Goal: Information Seeking & Learning: Learn about a topic

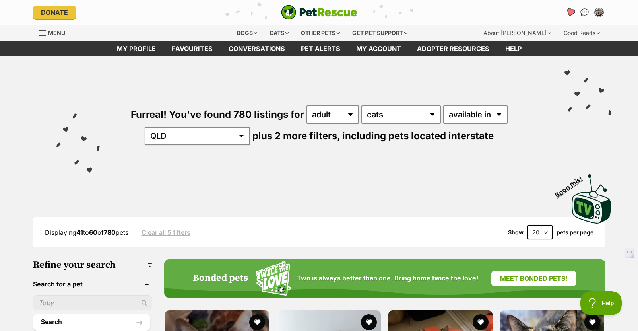
click at [572, 9] on icon "Favourites" at bounding box center [570, 12] width 11 height 10
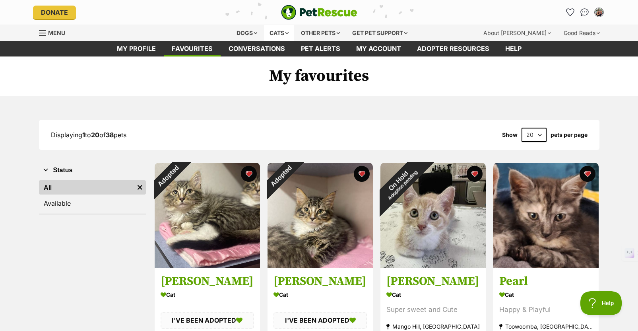
click at [271, 31] on div "Cats" at bounding box center [279, 33] width 30 height 16
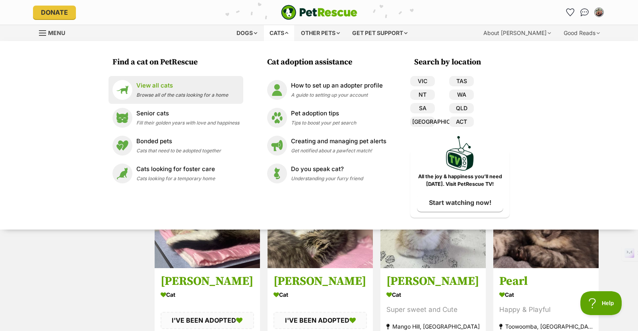
click at [170, 93] on span "Browse all of the cats looking for a home" at bounding box center [182, 95] width 92 height 6
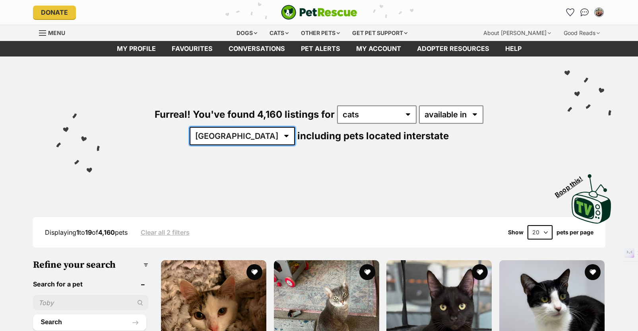
click at [295, 127] on select "Australia ACT NSW NT QLD SA TAS VIC WA" at bounding box center [242, 136] width 105 height 18
select select "QLD"
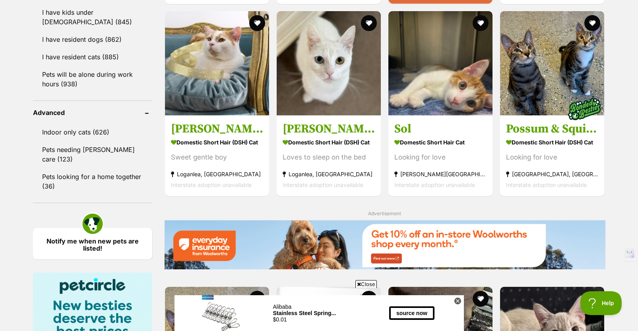
scroll to position [963, 0]
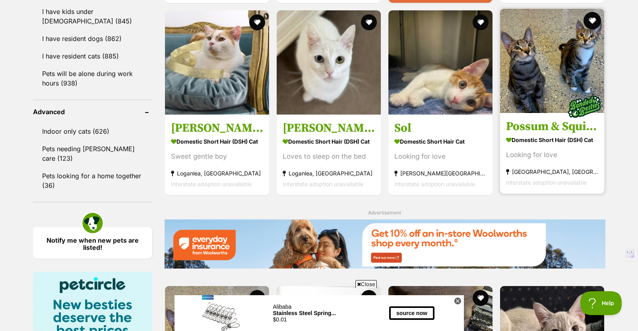
click at [593, 22] on button "favourite" at bounding box center [592, 20] width 17 height 17
click at [564, 71] on img at bounding box center [552, 61] width 104 height 104
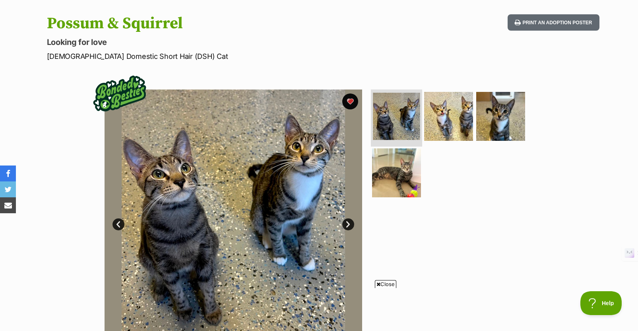
click at [409, 115] on img at bounding box center [396, 116] width 47 height 47
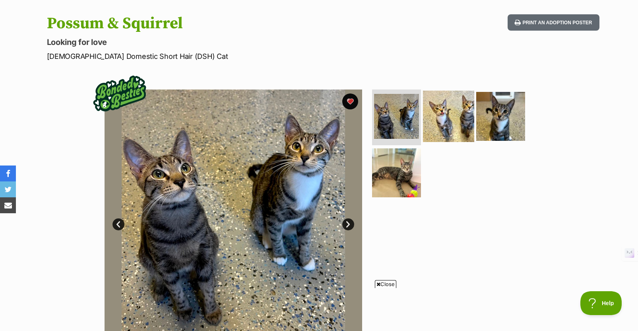
click at [447, 117] on img at bounding box center [448, 116] width 51 height 51
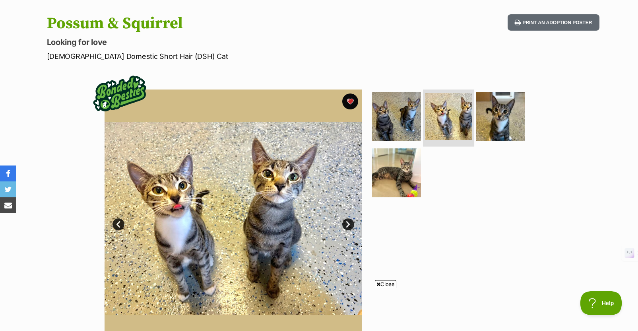
click at [470, 116] on li at bounding box center [448, 117] width 51 height 58
click at [493, 116] on img at bounding box center [500, 116] width 51 height 51
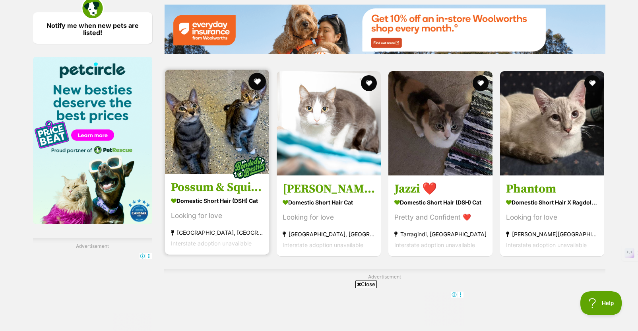
click at [255, 82] on button "favourite" at bounding box center [256, 81] width 17 height 17
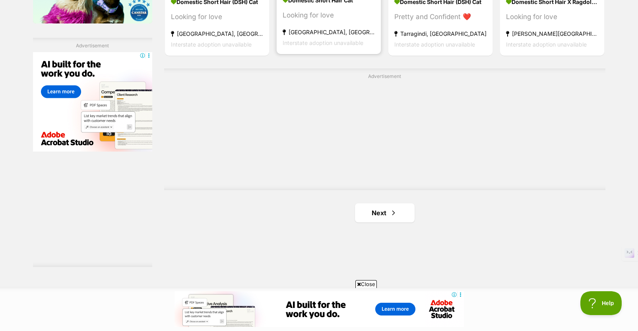
scroll to position [1416, 0]
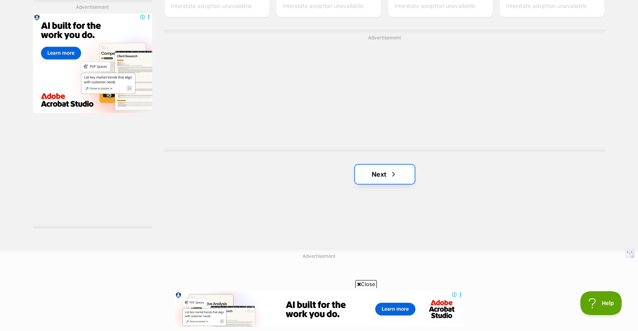
click at [388, 180] on link "Next" at bounding box center [385, 173] width 60 height 19
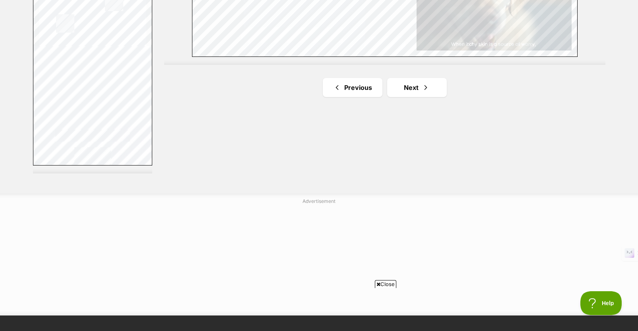
scroll to position [1506, 0]
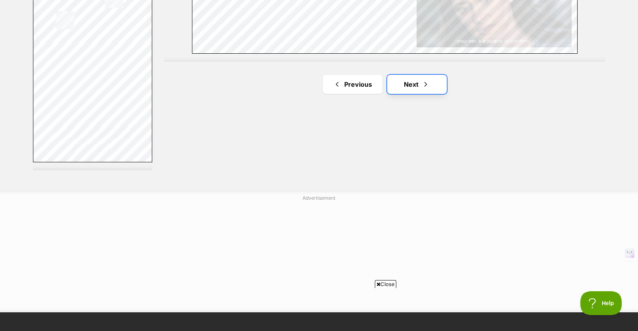
click at [414, 85] on link "Next" at bounding box center [417, 84] width 60 height 19
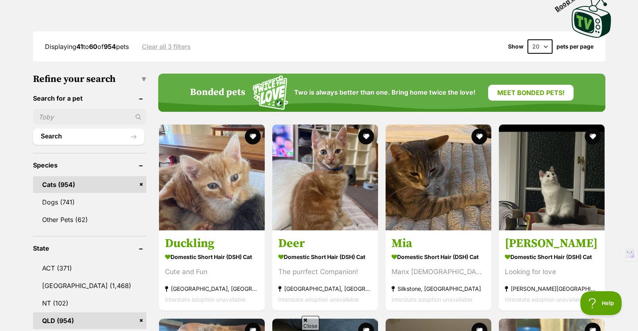
click at [414, 85] on div "Bonded pets Two is always better than one. Bring home twice the love!" at bounding box center [332, 92] width 285 height 35
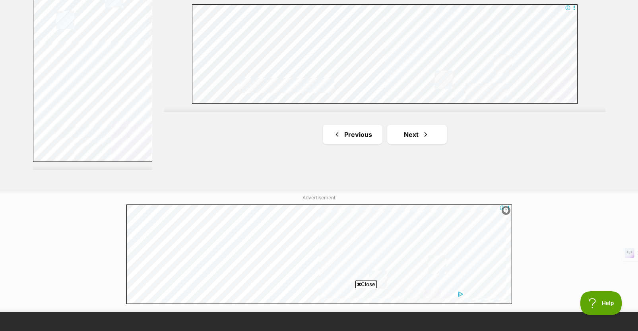
scroll to position [1508, 0]
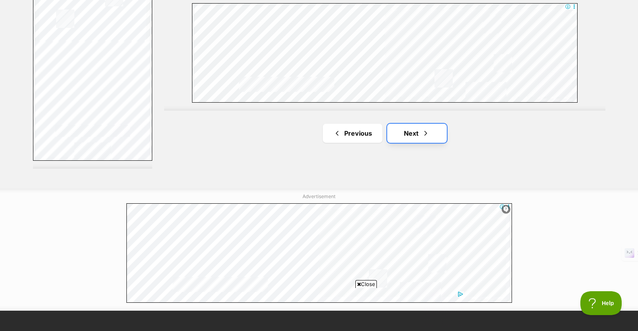
click at [413, 129] on link "Next" at bounding box center [417, 133] width 60 height 19
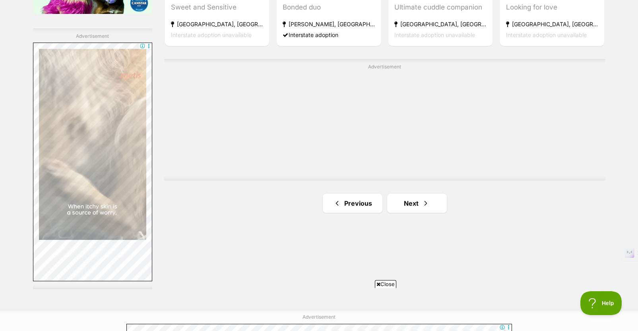
scroll to position [1395, 0]
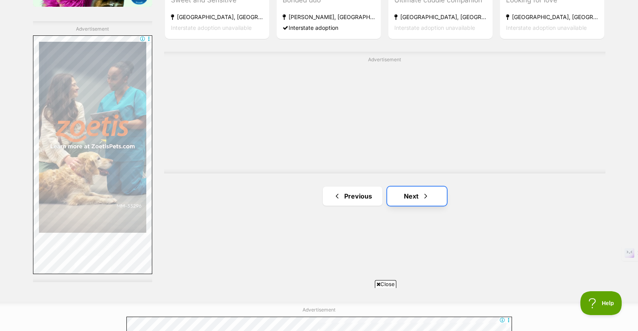
click at [422, 195] on span "Next page" at bounding box center [426, 196] width 8 height 10
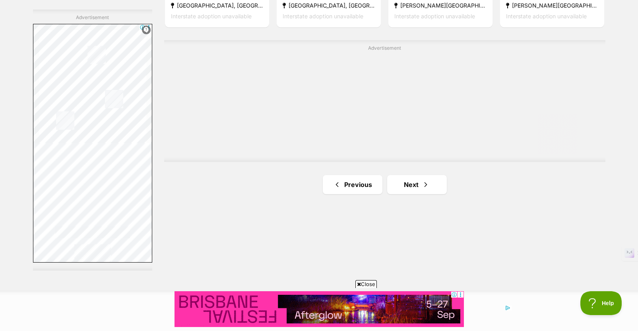
scroll to position [1409, 0]
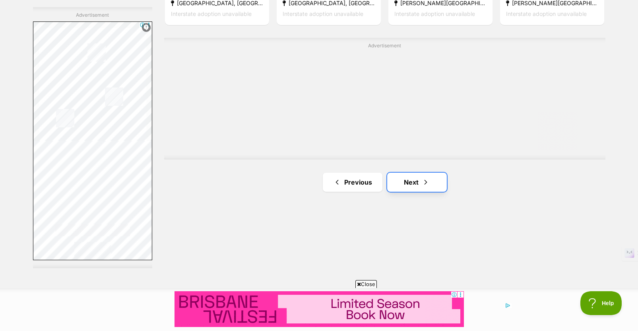
click at [419, 181] on link "Next" at bounding box center [417, 181] width 60 height 19
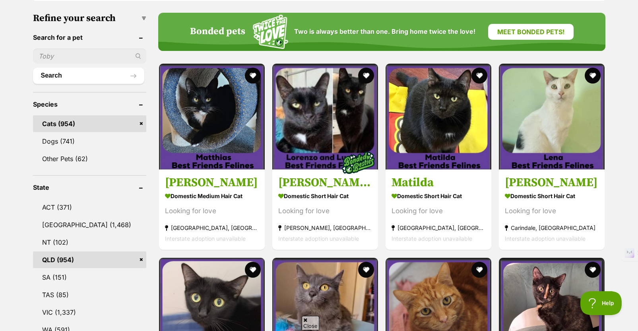
click at [419, 181] on h3 "Matilda" at bounding box center [438, 182] width 94 height 15
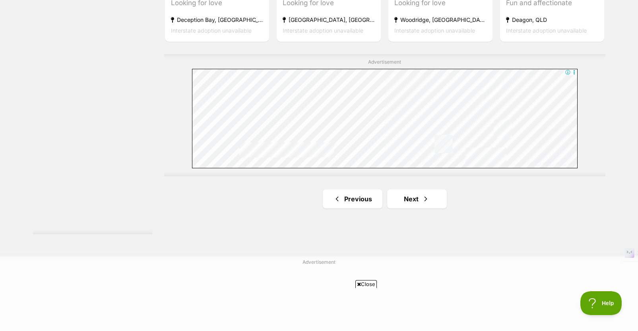
scroll to position [1452, 0]
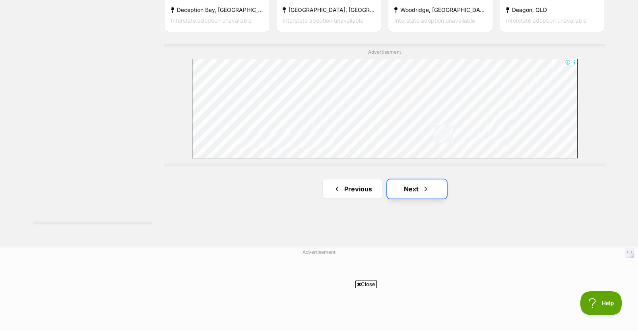
click at [424, 187] on span "Next page" at bounding box center [426, 189] width 8 height 10
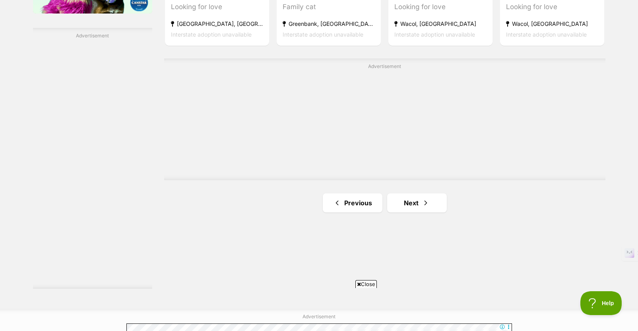
scroll to position [1406, 0]
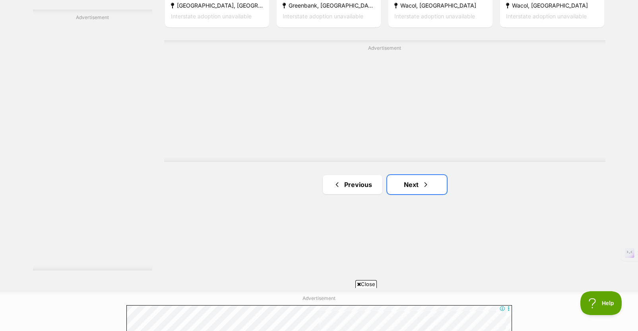
click at [425, 189] on link "Next" at bounding box center [417, 184] width 60 height 19
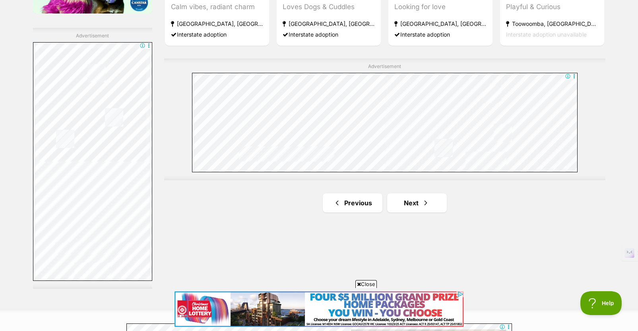
scroll to position [1392, 0]
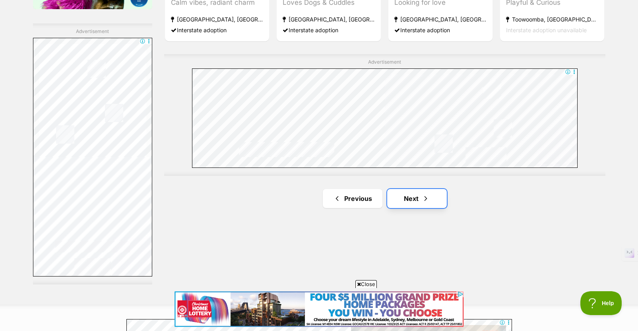
click at [424, 197] on span "Next page" at bounding box center [426, 199] width 8 height 10
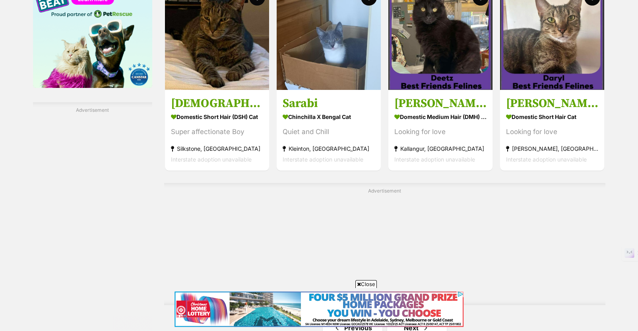
scroll to position [1314, 0]
